Goal: Information Seeking & Learning: Learn about a topic

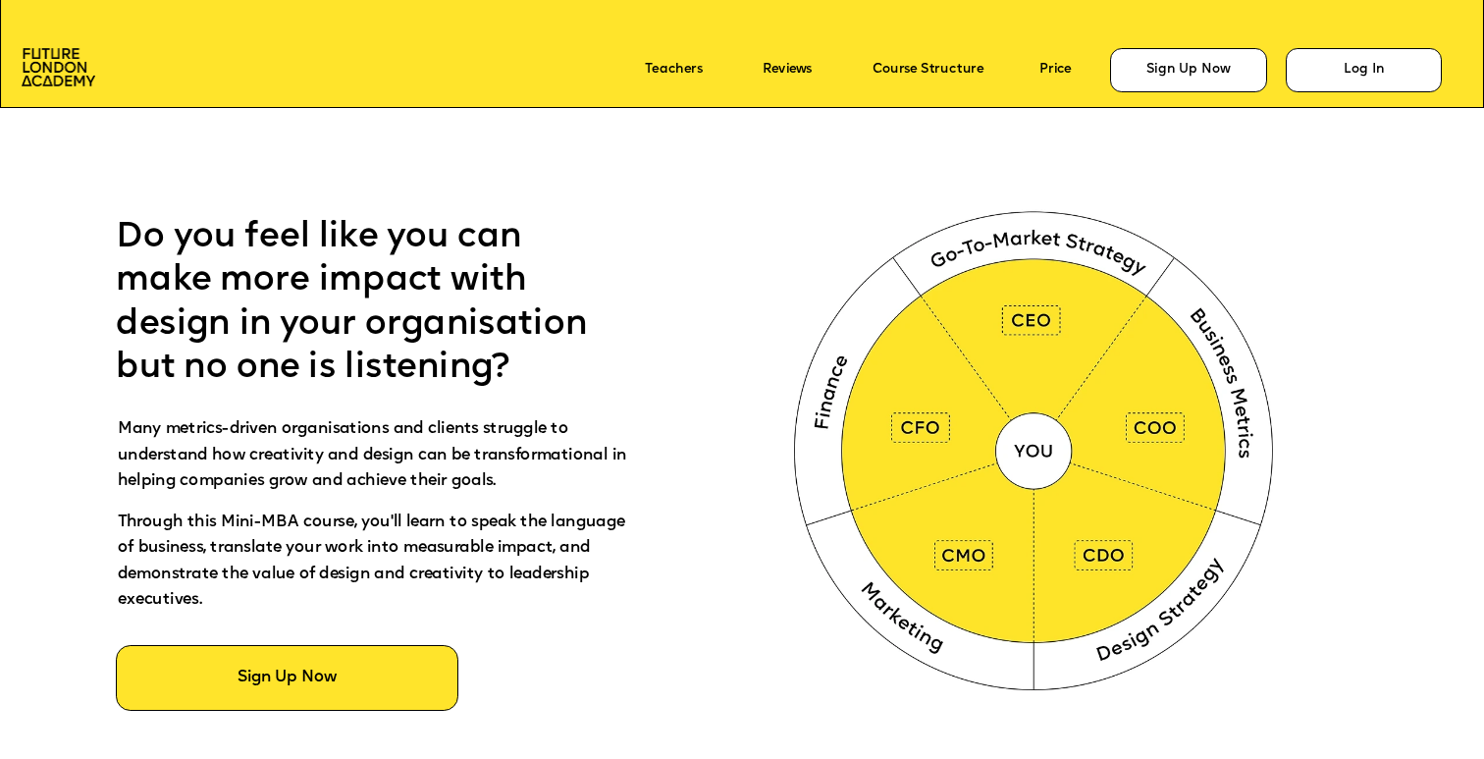
scroll to position [917, 0]
click at [889, 402] on img at bounding box center [1037, 446] width 553 height 555
click at [923, 445] on img at bounding box center [1037, 446] width 553 height 555
click at [945, 532] on img at bounding box center [1037, 446] width 553 height 555
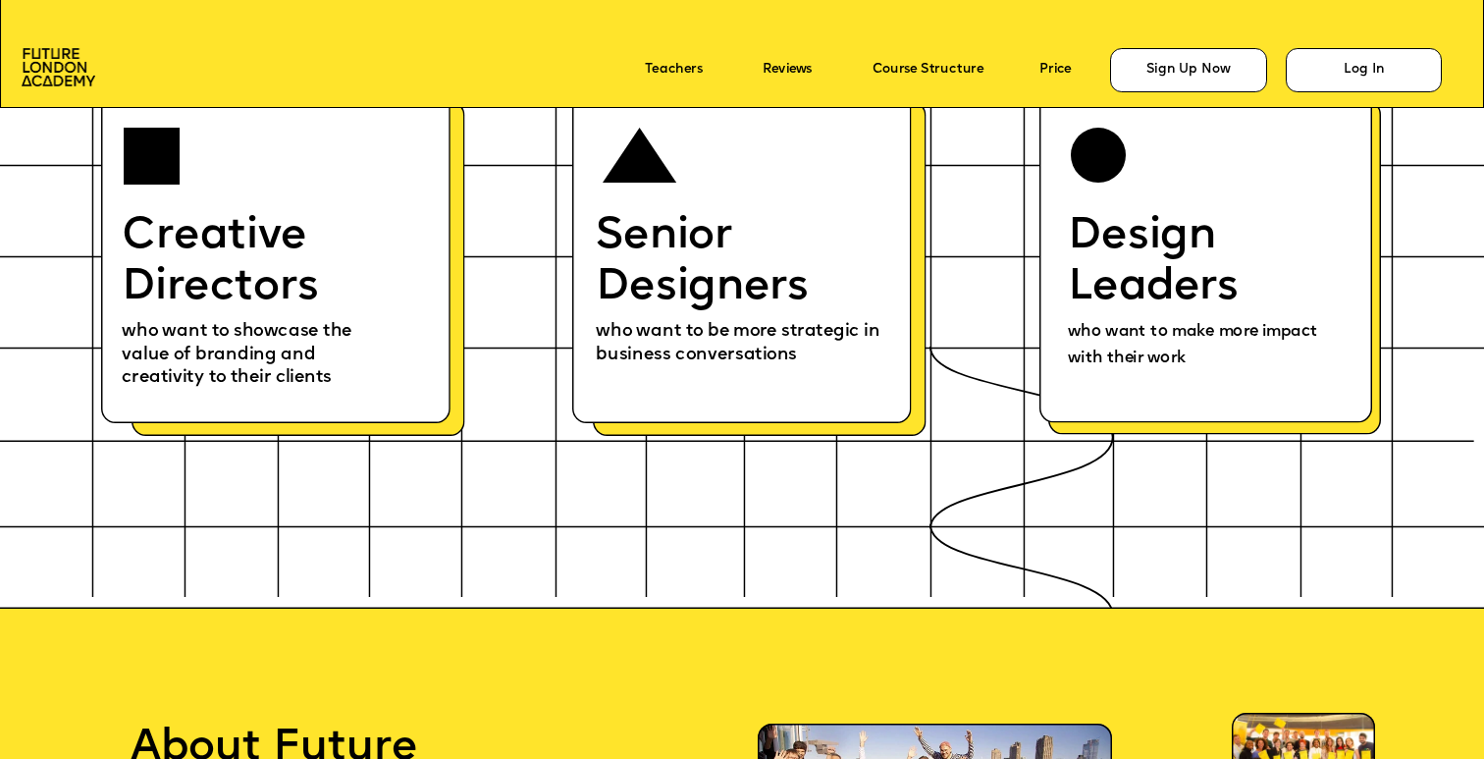
scroll to position [9121, 0]
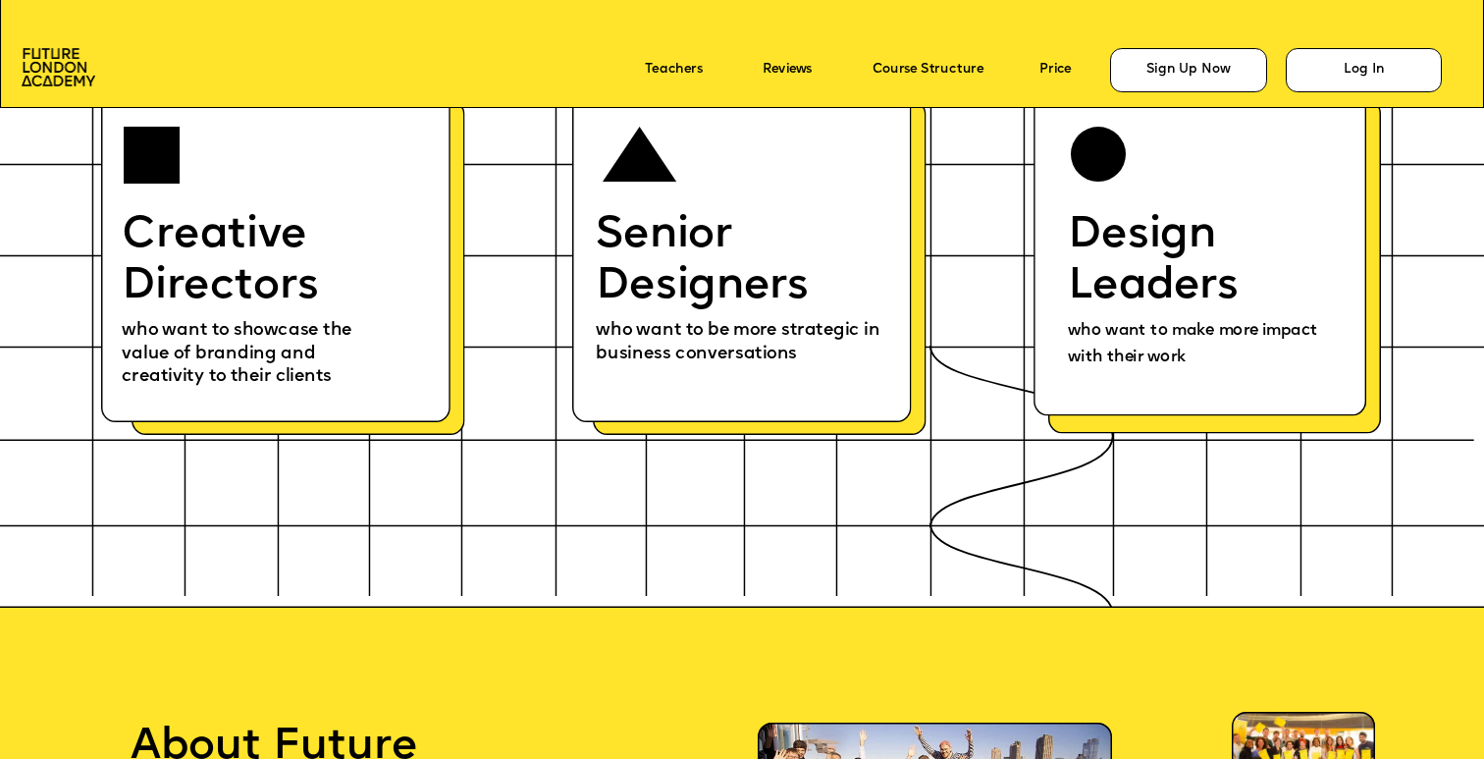
click at [783, 291] on p "Senior Designers" at bounding box center [743, 260] width 295 height 101
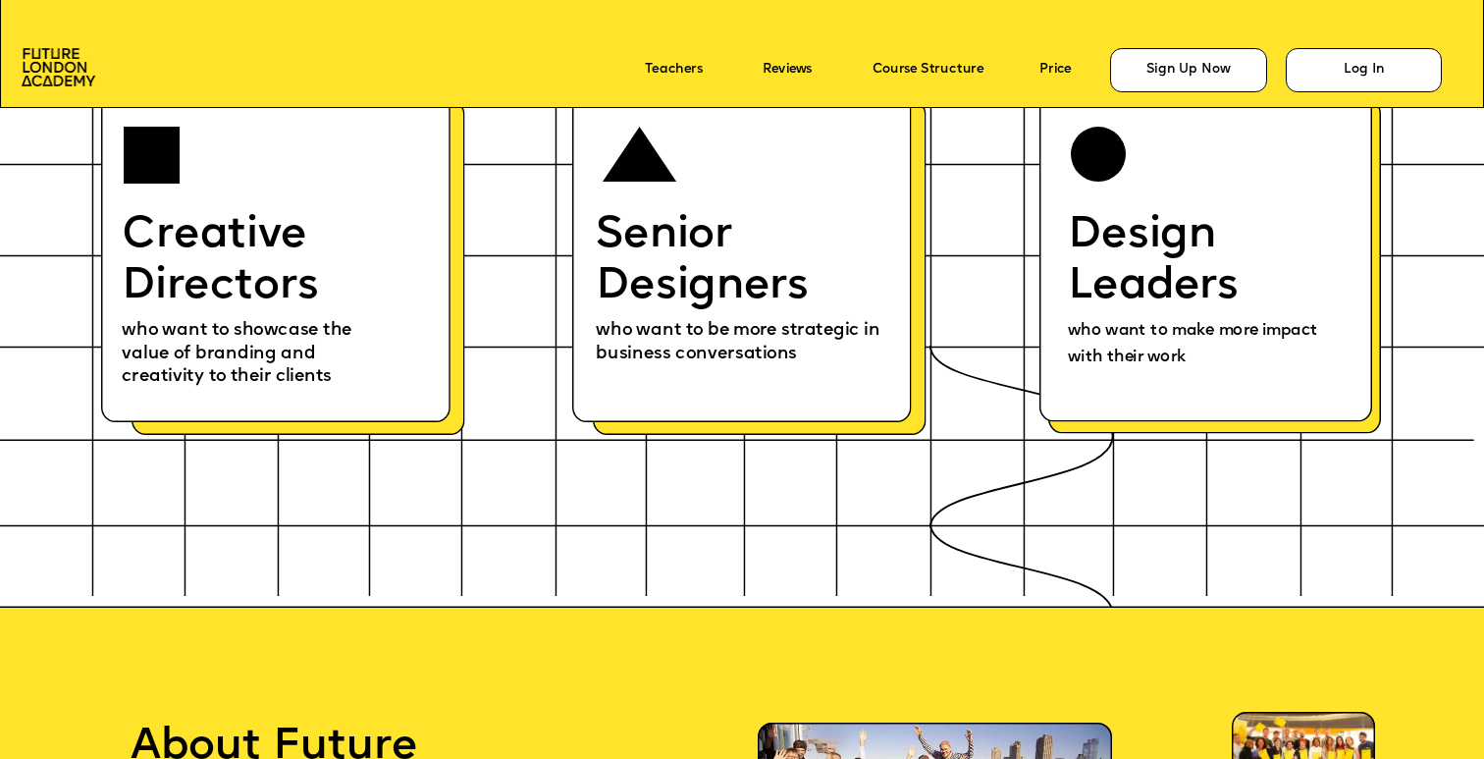
click at [824, 396] on icon at bounding box center [742, 253] width 340 height 338
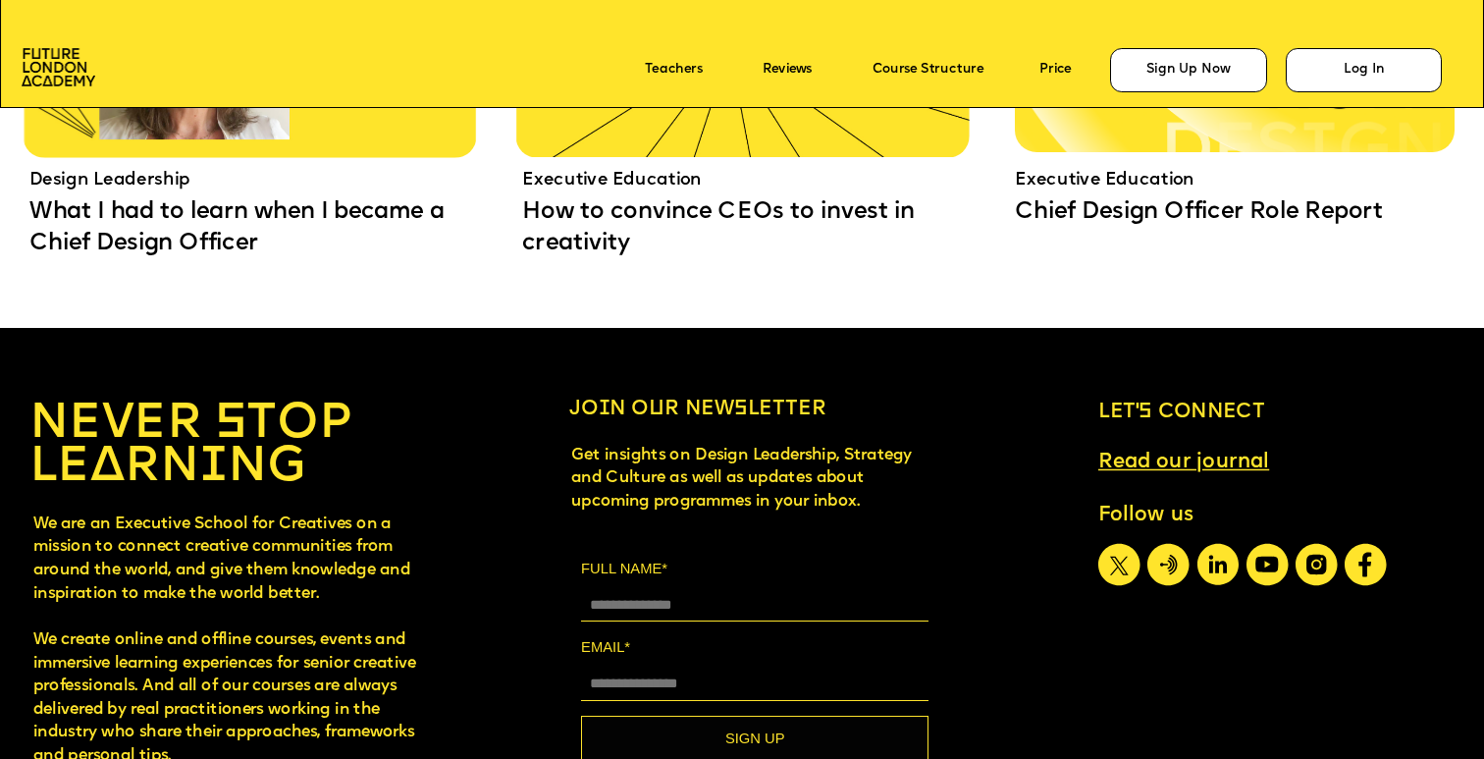
scroll to position [13743, 0]
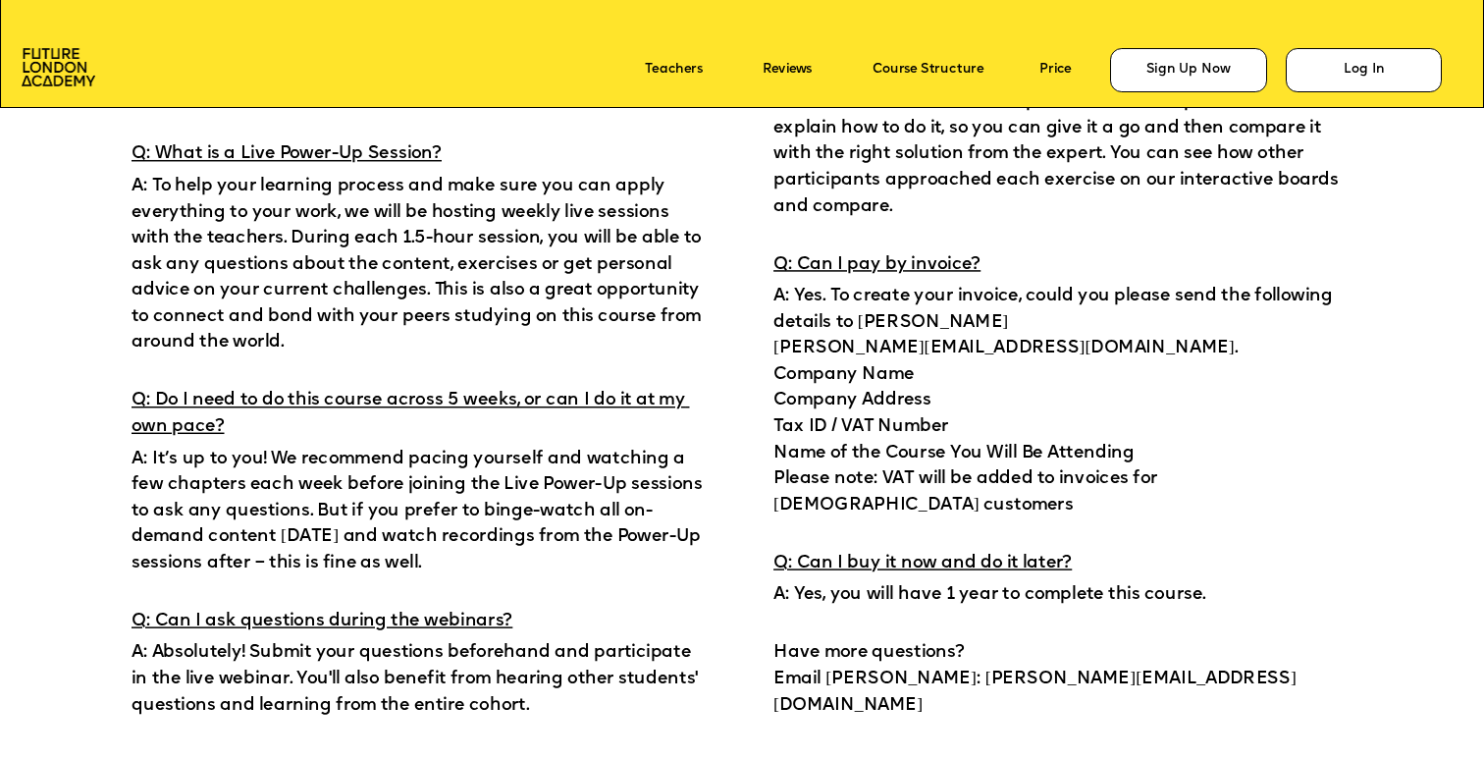
scroll to position [12368, 0]
